Goal: Navigation & Orientation: Understand site structure

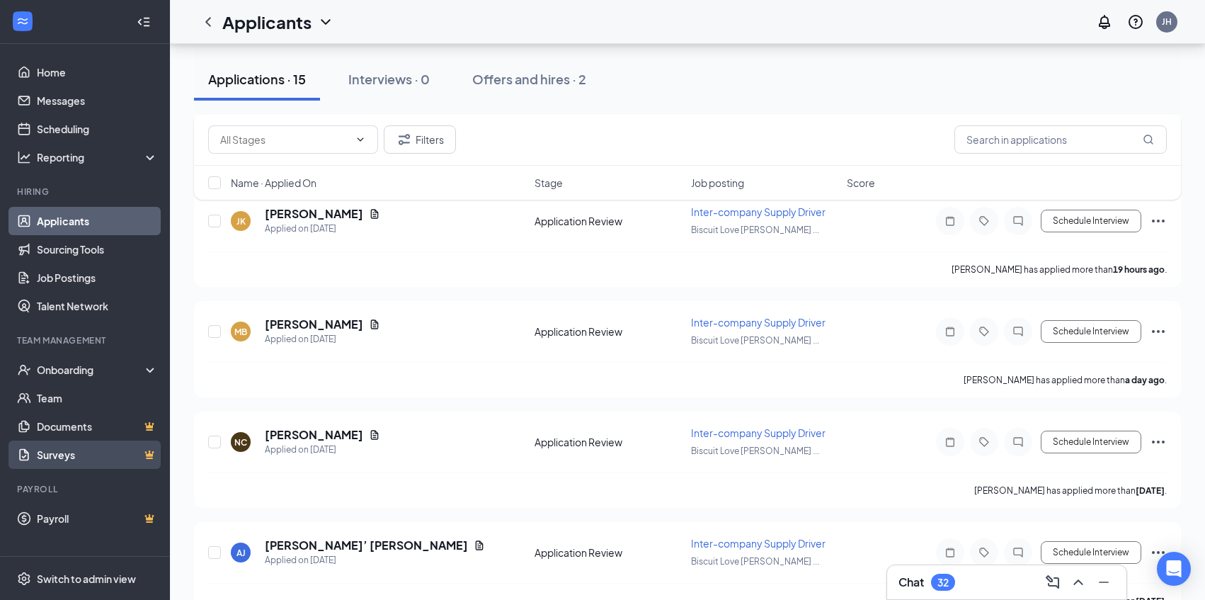
scroll to position [277, 0]
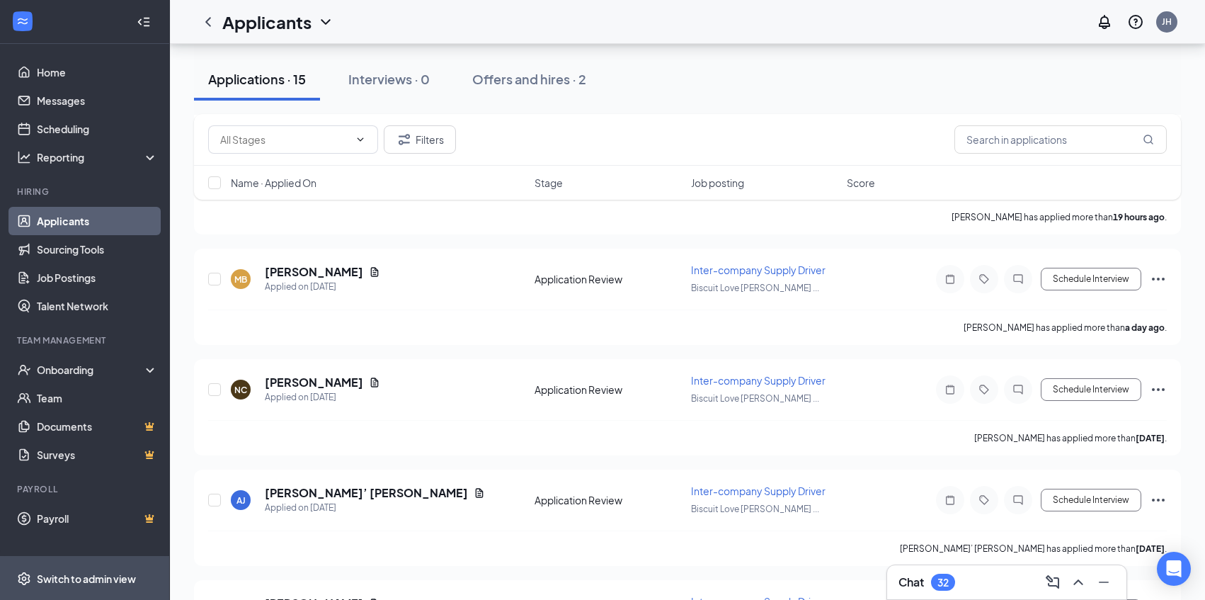
click at [98, 571] on div "Switch to admin view" at bounding box center [86, 578] width 99 height 14
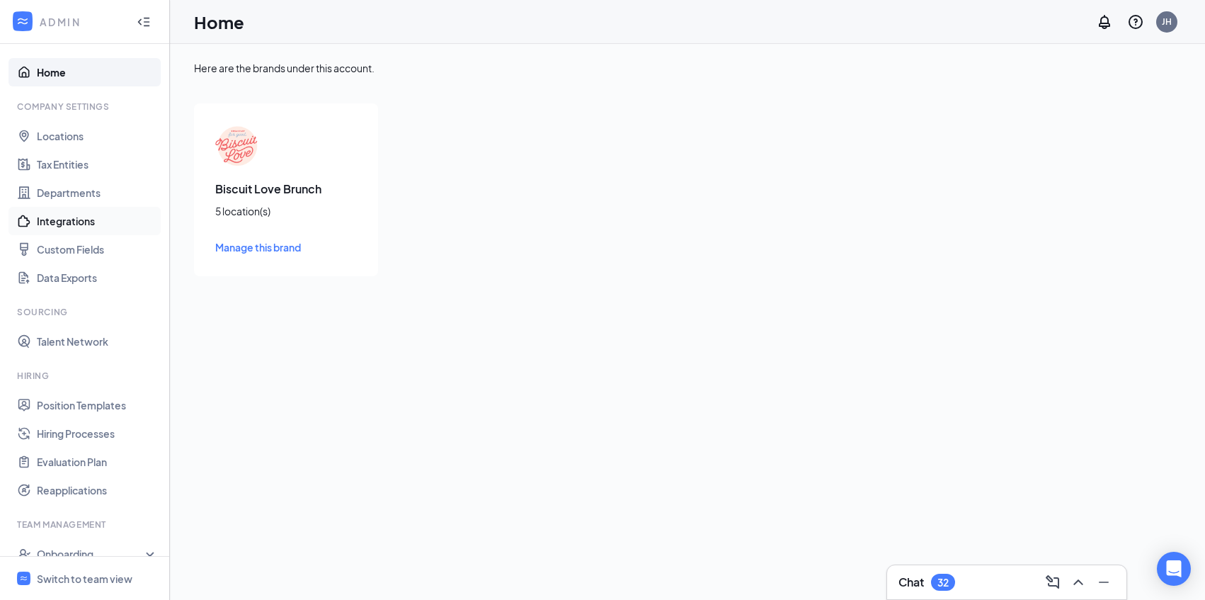
click at [67, 219] on link "Integrations" at bounding box center [97, 221] width 121 height 28
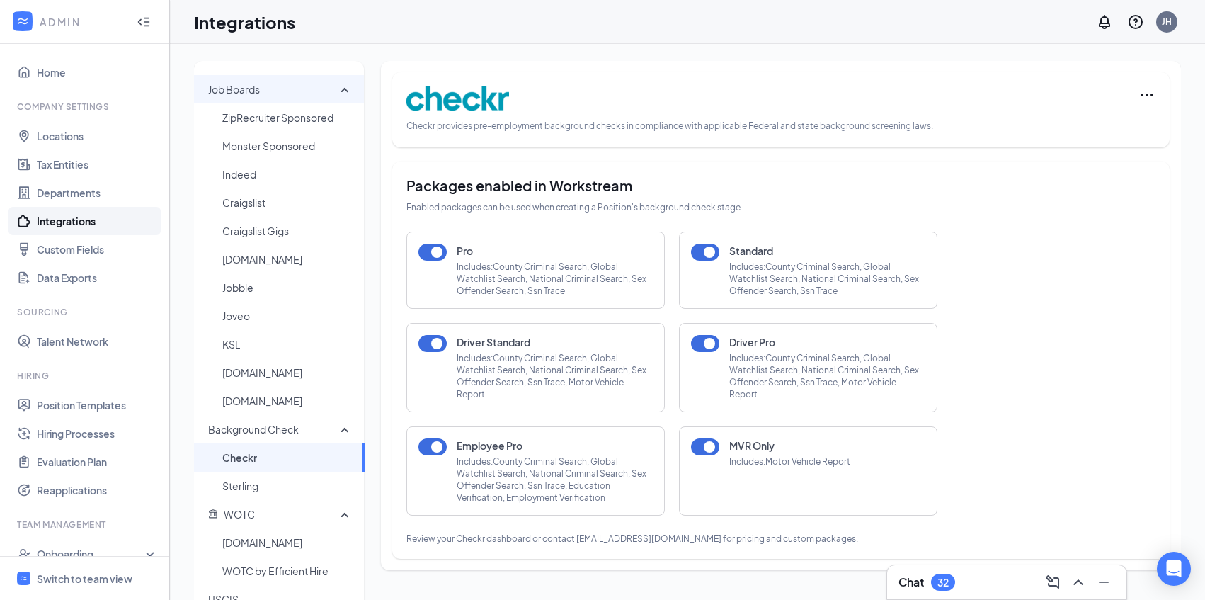
click at [342, 88] on div "Job Boards" at bounding box center [279, 89] width 171 height 28
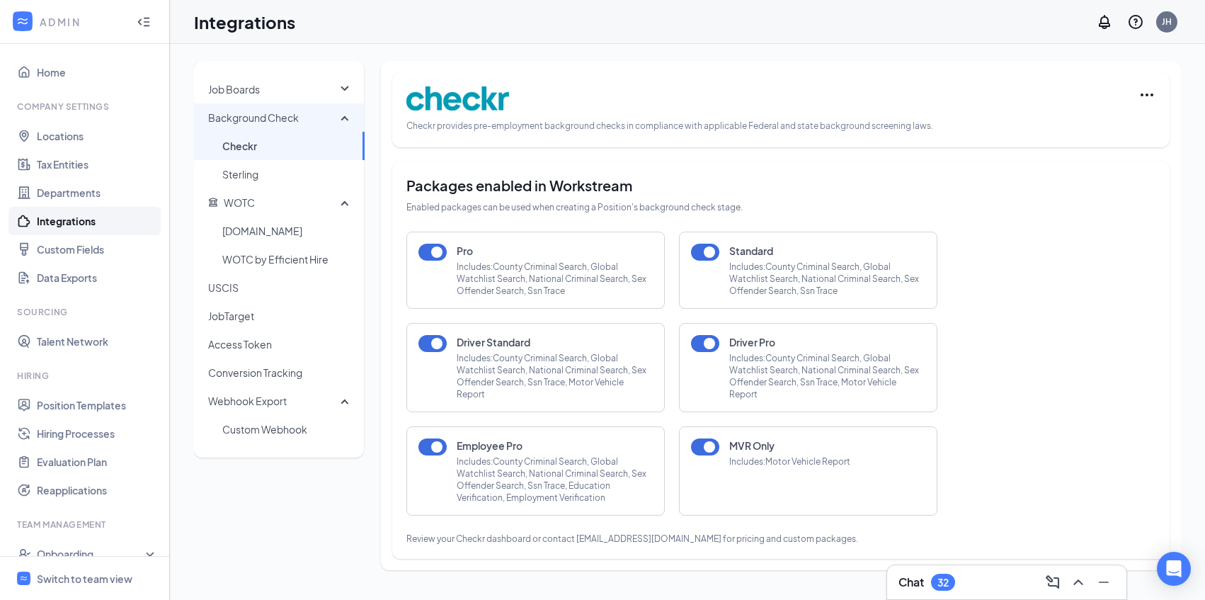
click at [348, 118] on div "Background Check" at bounding box center [279, 117] width 171 height 28
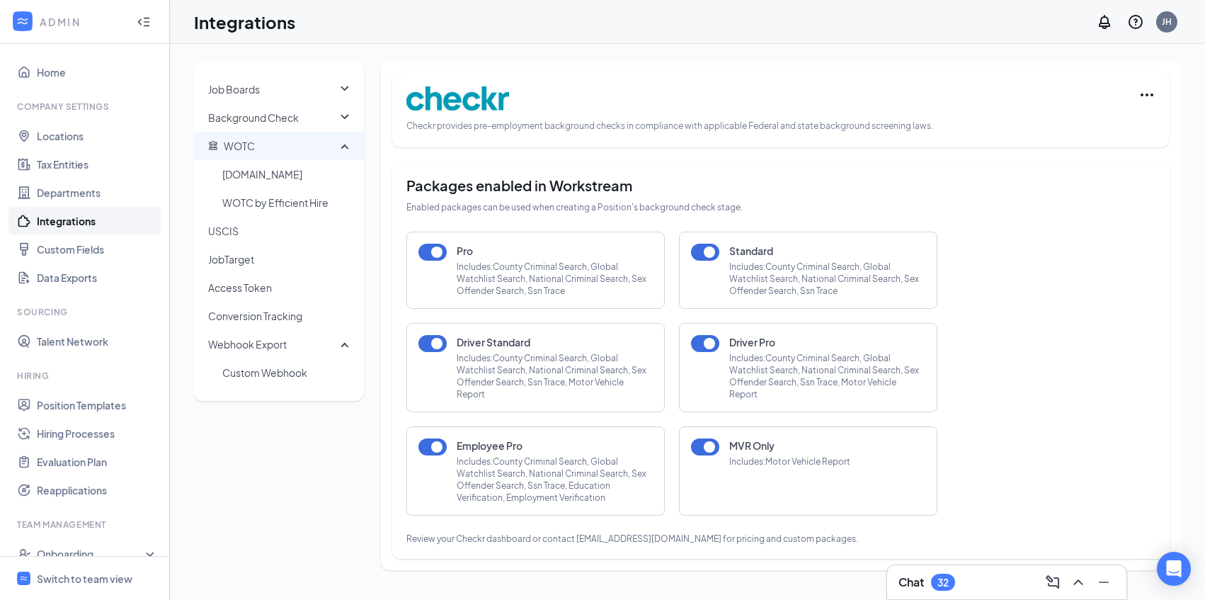
click at [340, 150] on div "WOTC" at bounding box center [279, 146] width 171 height 28
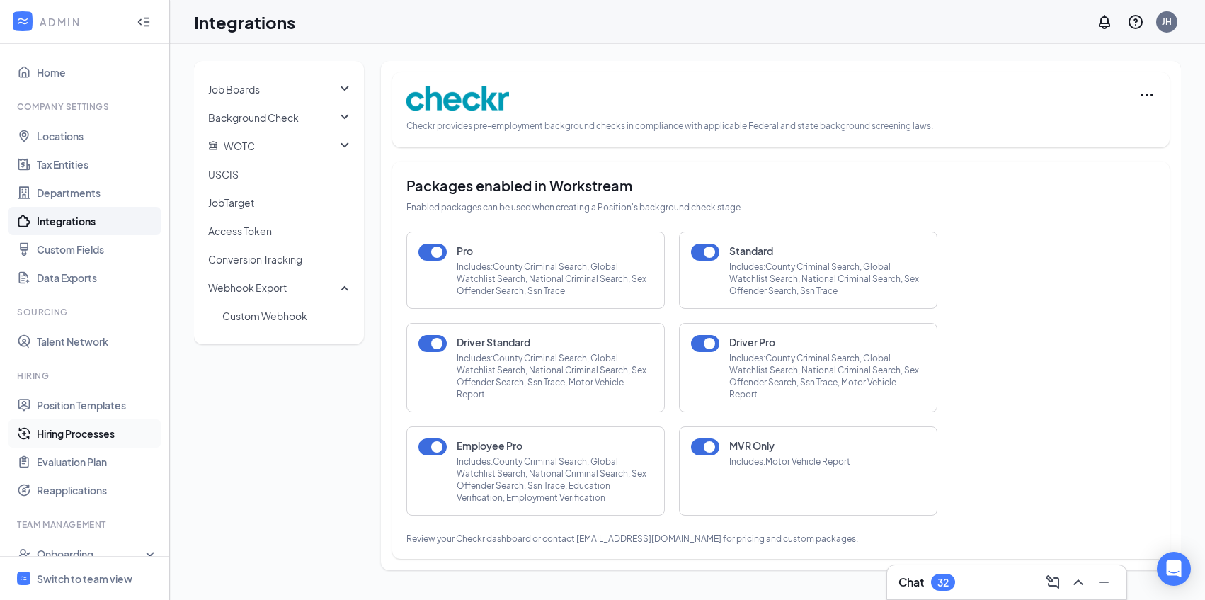
scroll to position [110, 0]
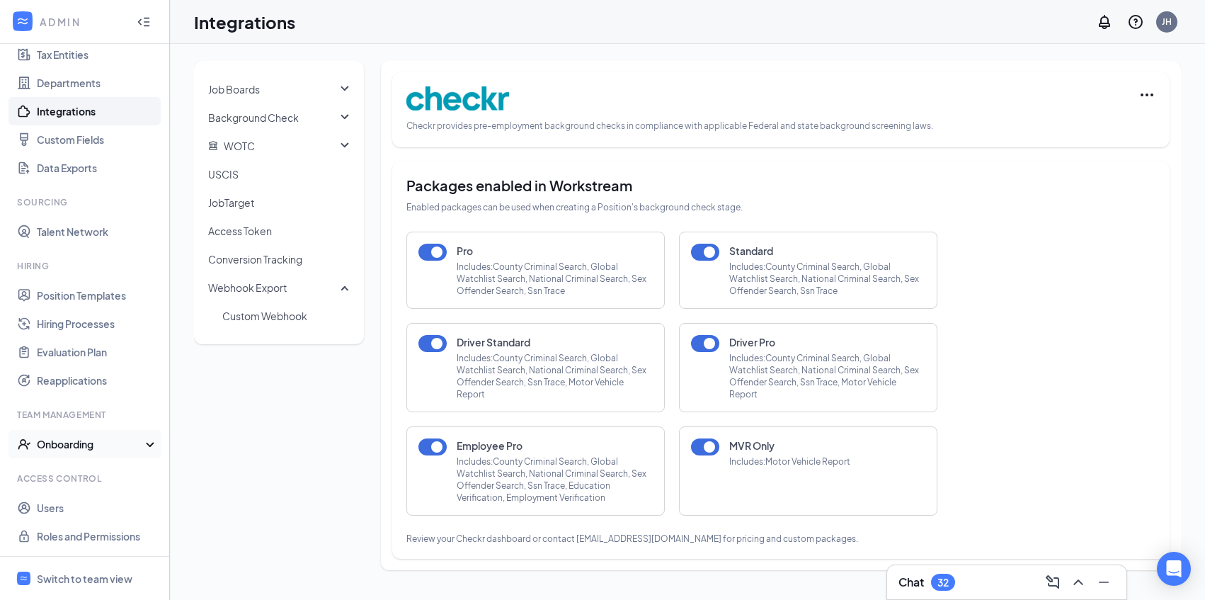
click at [74, 446] on div "Onboarding" at bounding box center [91, 444] width 109 height 14
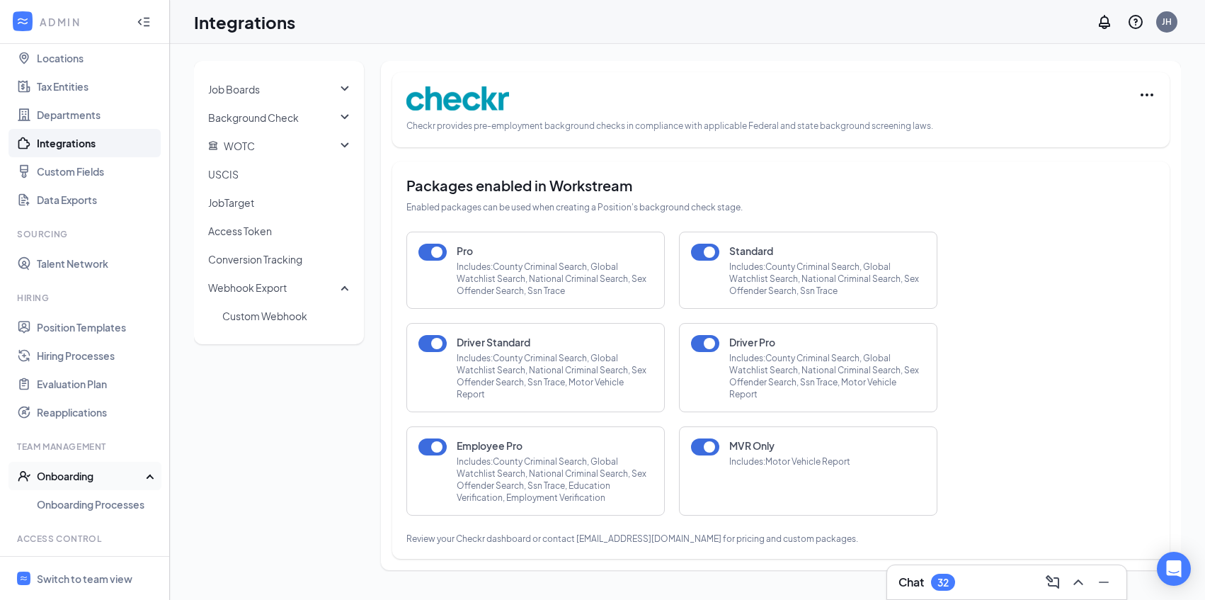
scroll to position [0, 0]
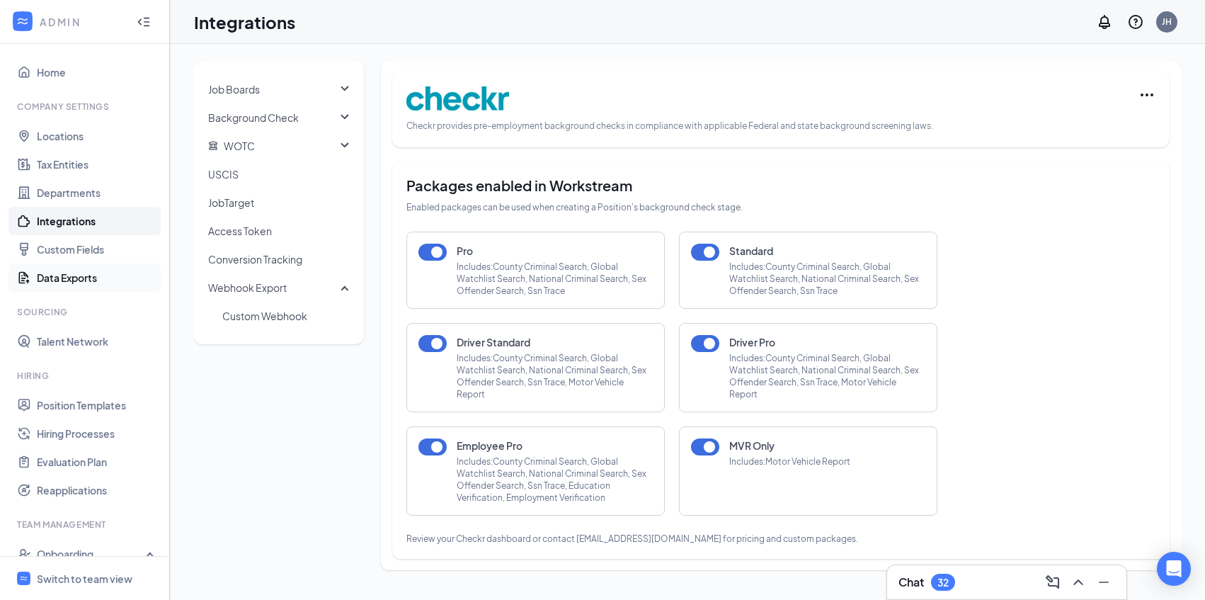
click at [73, 271] on link "Data Exports" at bounding box center [97, 277] width 121 height 28
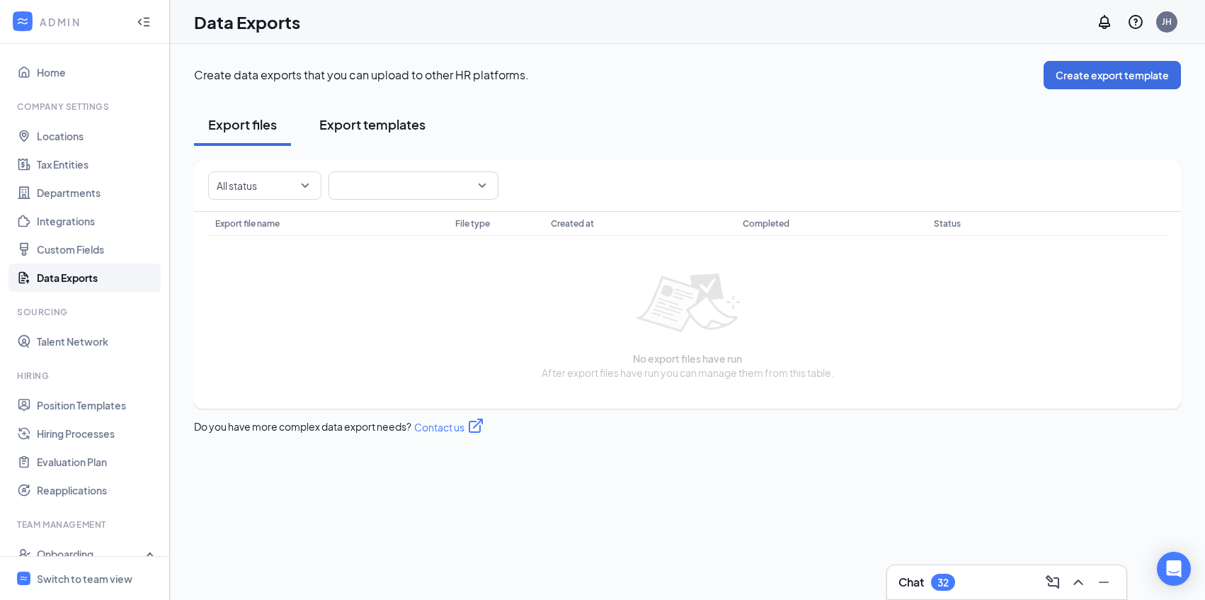
click at [344, 131] on div "Export templates" at bounding box center [372, 124] width 106 height 18
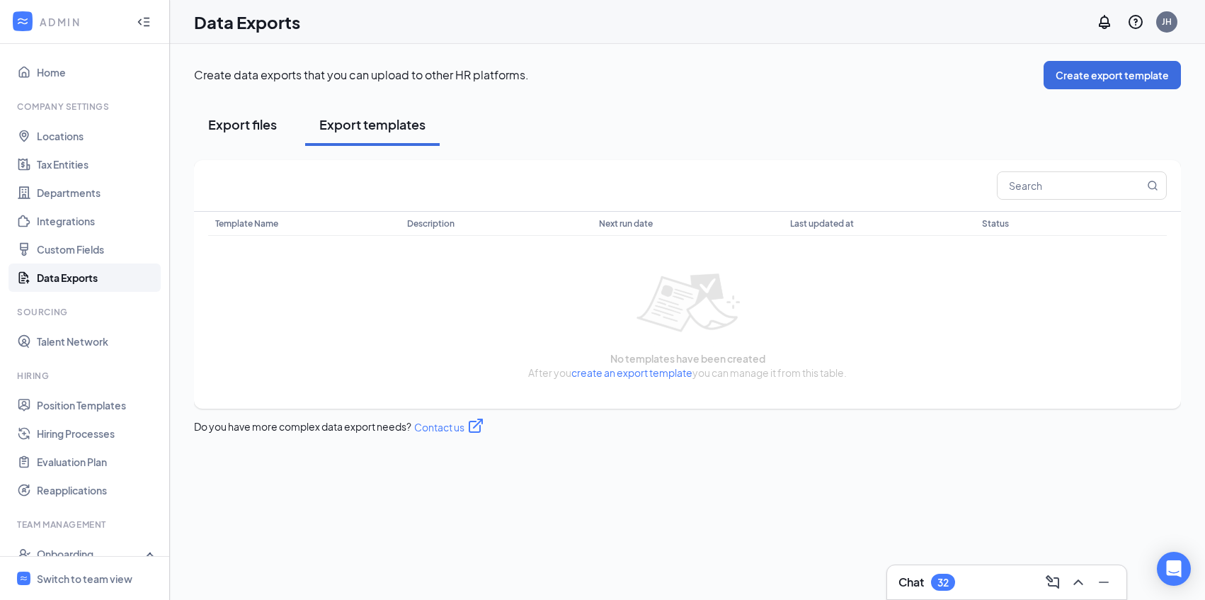
click at [253, 122] on div "Export files" at bounding box center [242, 124] width 69 height 18
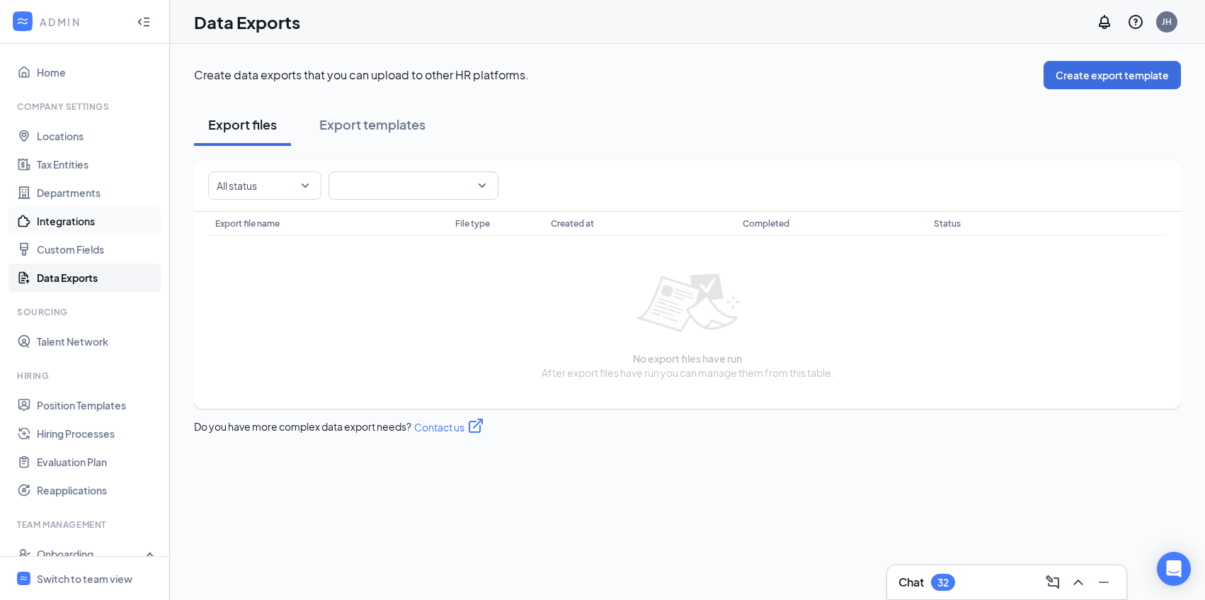
click at [74, 222] on link "Integrations" at bounding box center [97, 221] width 121 height 28
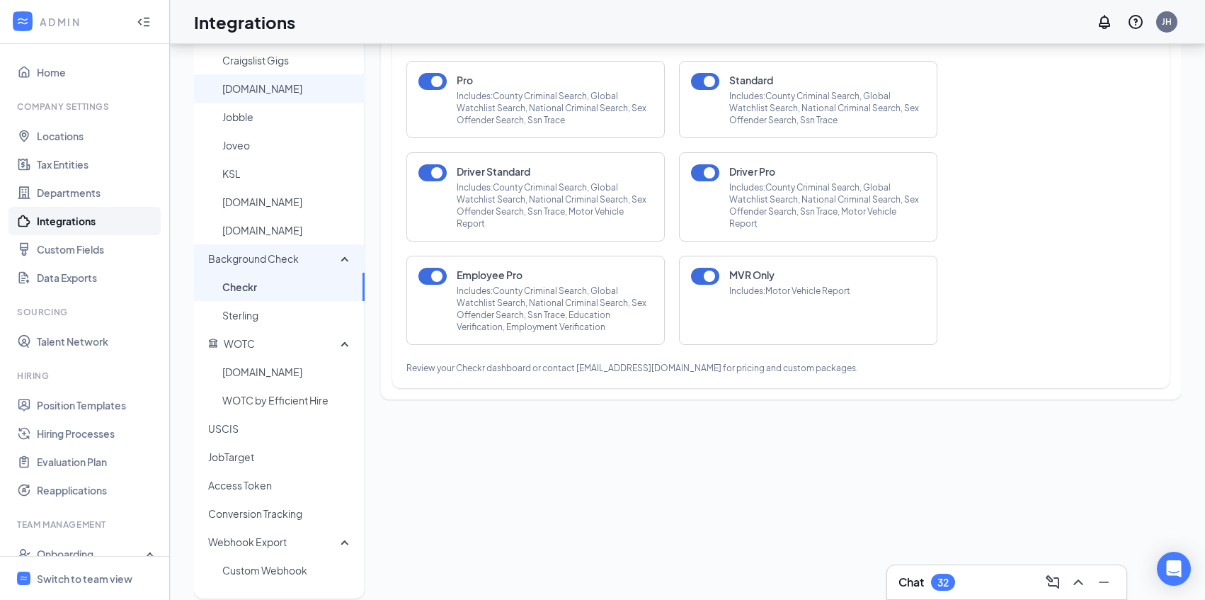
scroll to position [188, 0]
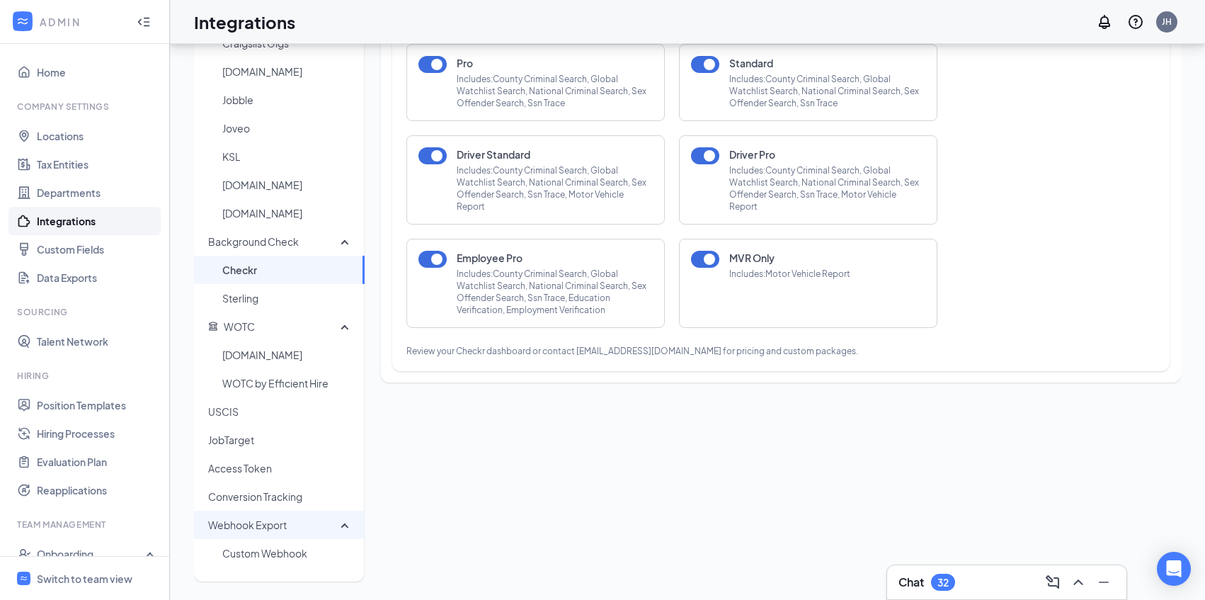
click at [315, 528] on span "Webhook Export" at bounding box center [274, 524] width 132 height 28
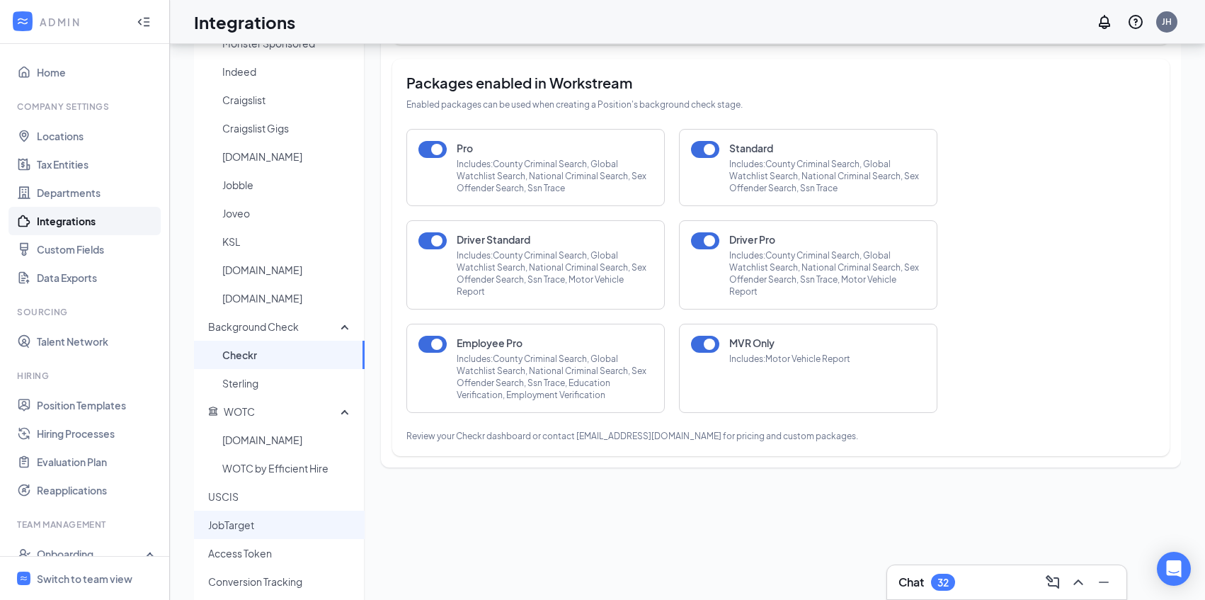
scroll to position [0, 0]
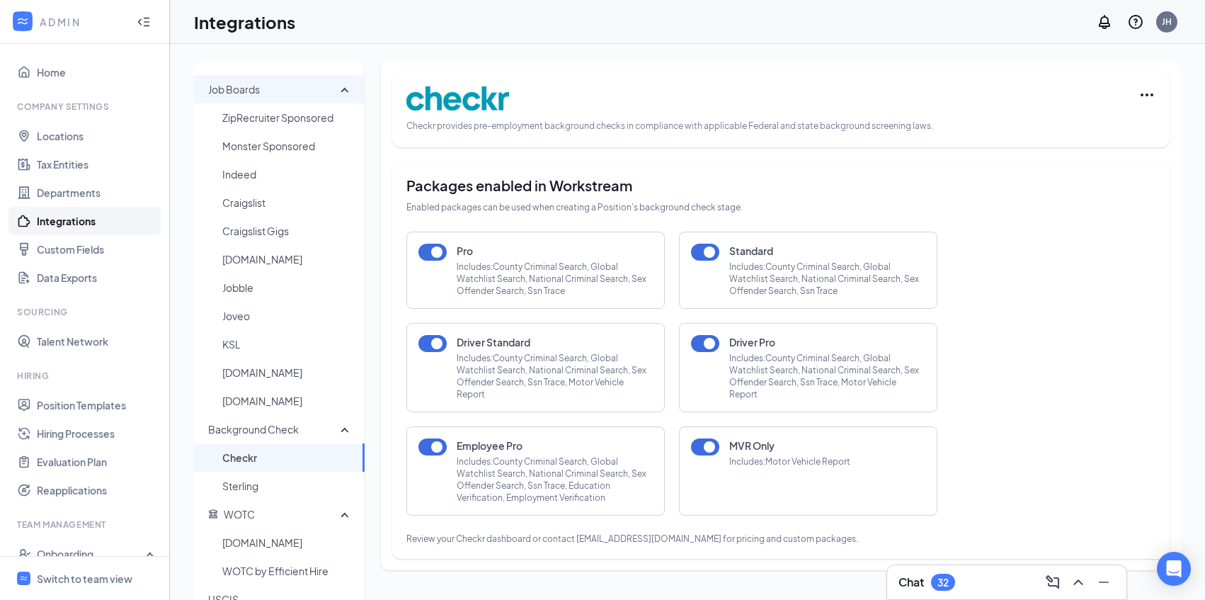
click at [338, 86] on span "Job Boards" at bounding box center [274, 89] width 132 height 28
